Goal: Task Accomplishment & Management: Complete application form

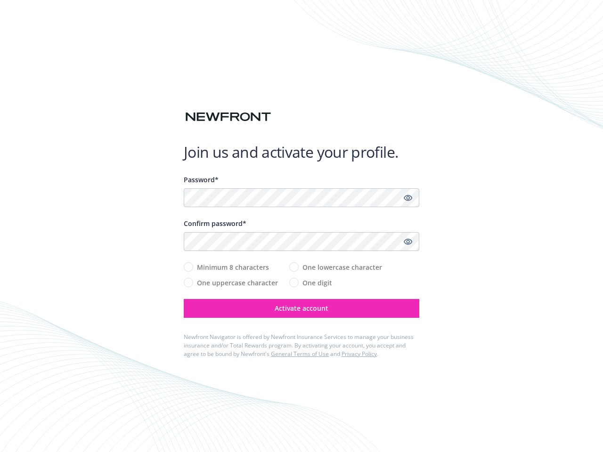
click at [301, 226] on div "Confirm password*" at bounding box center [301, 223] width 235 height 10
click at [408, 198] on icon "Show password" at bounding box center [408, 198] width 8 height 8
click at [408, 242] on icon "Show password" at bounding box center [408, 241] width 8 height 8
click at [301, 308] on span "Activate account" at bounding box center [302, 308] width 54 height 9
